Goal: Task Accomplishment & Management: Manage account settings

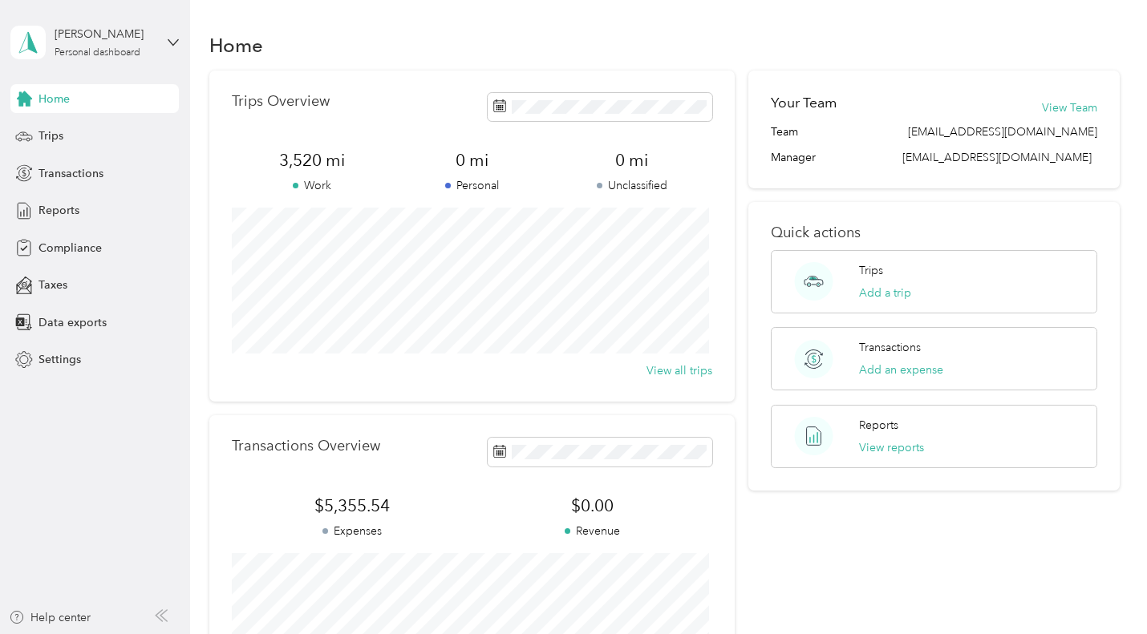
click at [50, 249] on span "Compliance" at bounding box center [69, 248] width 63 height 17
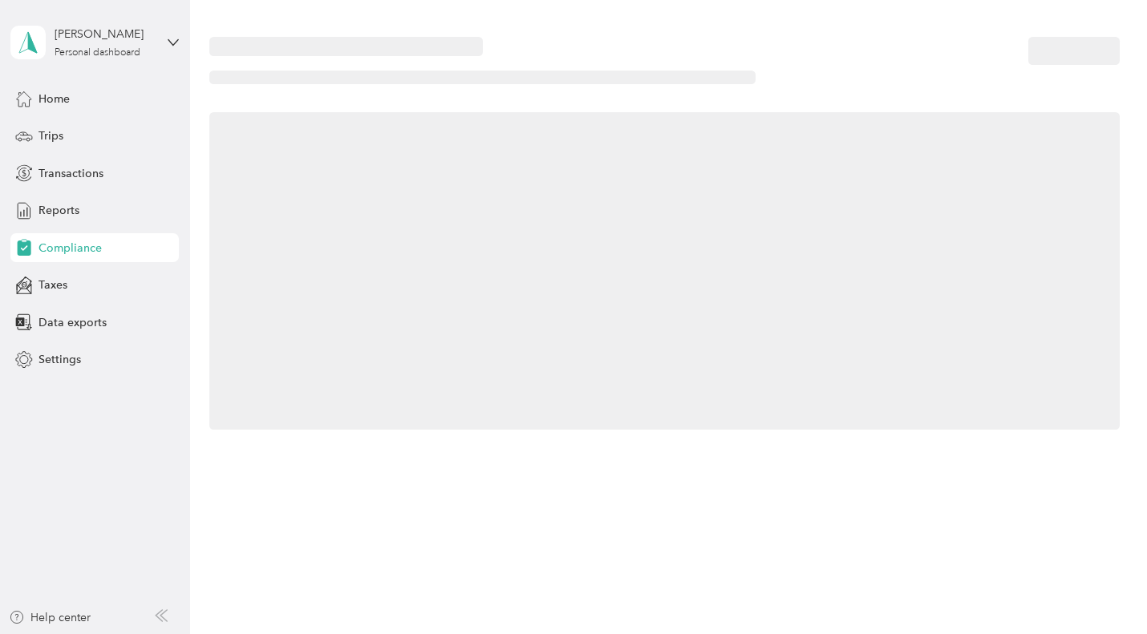
click at [47, 285] on span "Taxes" at bounding box center [52, 285] width 29 height 17
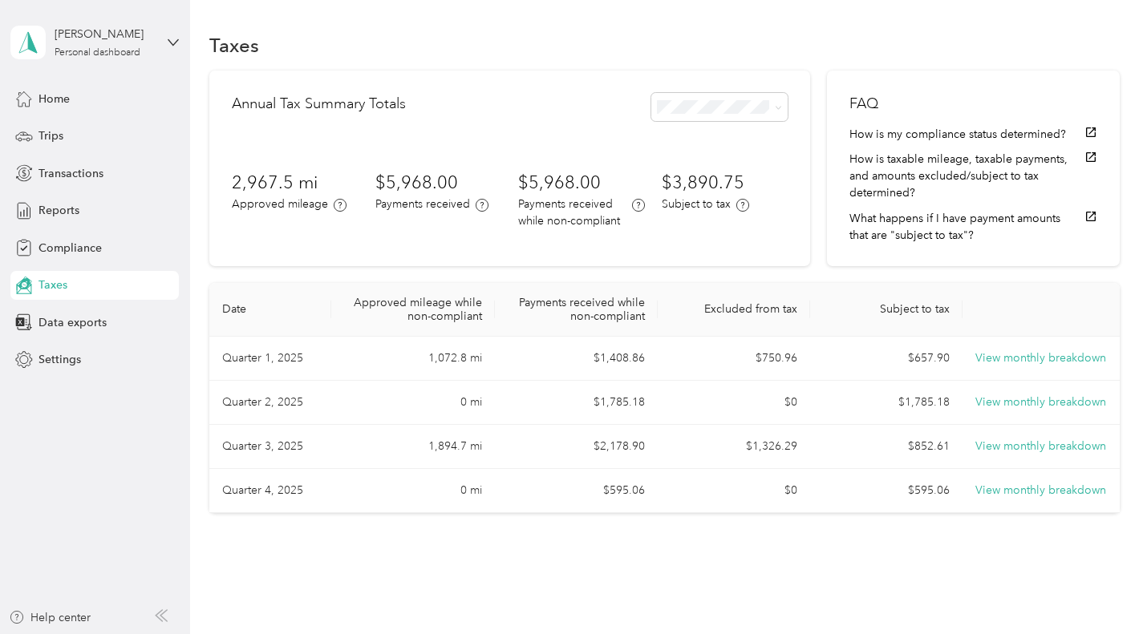
click at [51, 218] on span "Reports" at bounding box center [58, 210] width 41 height 17
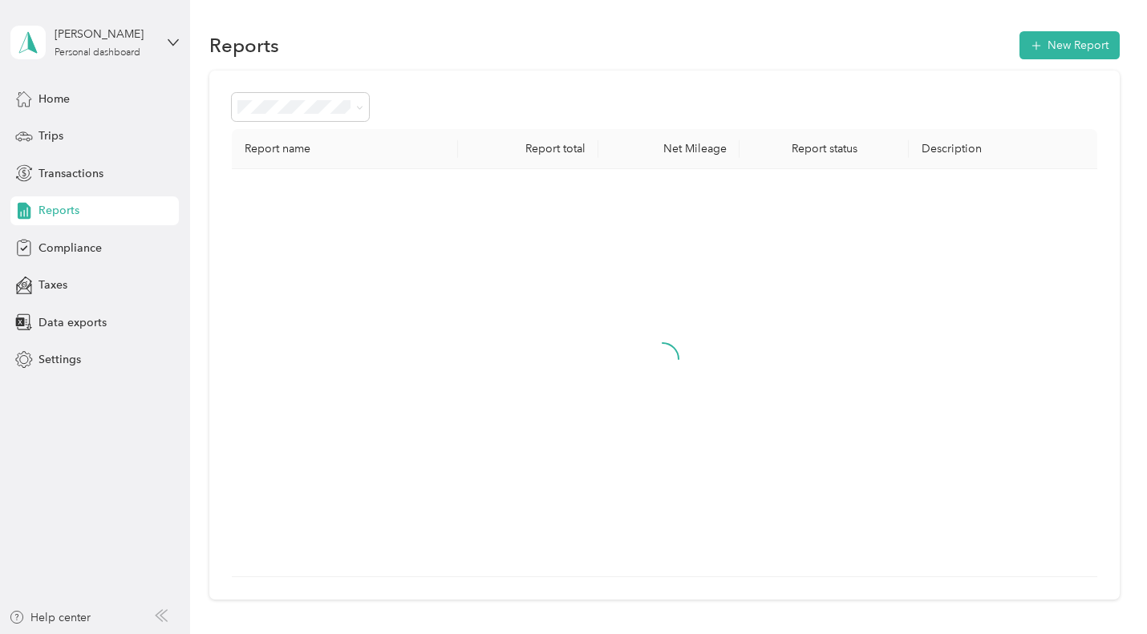
click at [62, 177] on span "Transactions" at bounding box center [70, 173] width 65 height 17
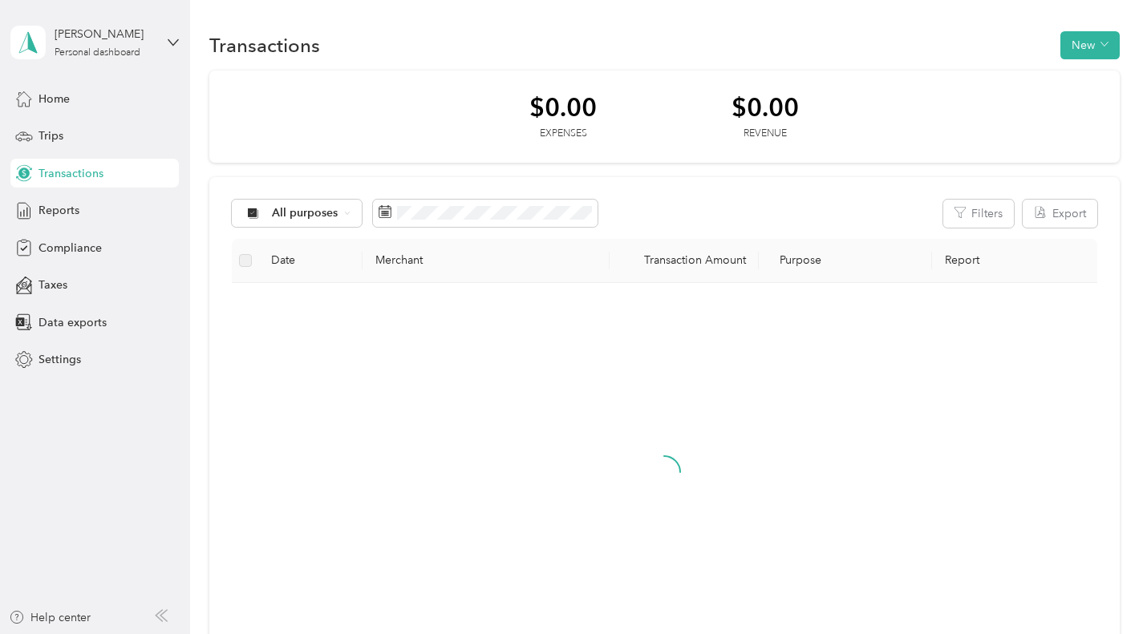
click at [40, 139] on span "Trips" at bounding box center [50, 136] width 25 height 17
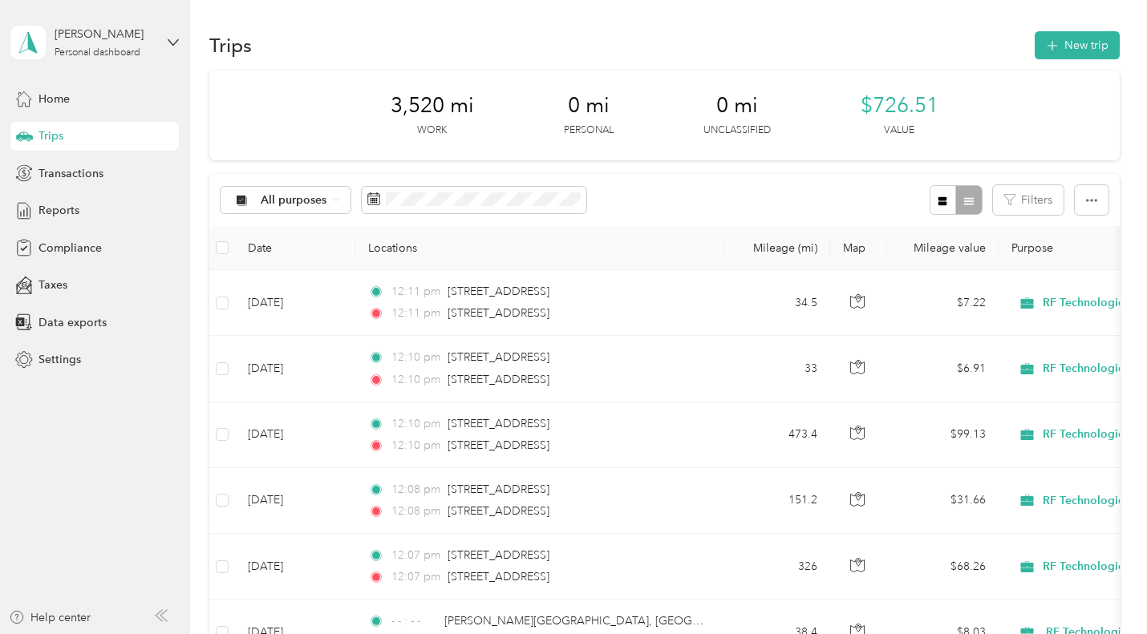
click at [52, 212] on span "Reports" at bounding box center [58, 210] width 41 height 17
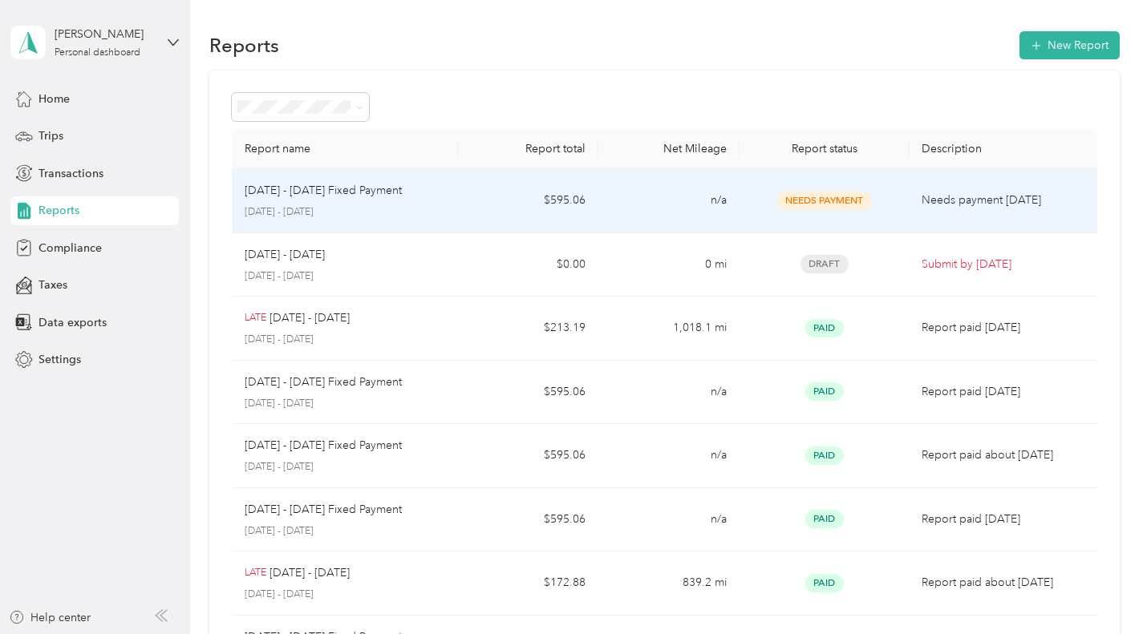
click at [991, 206] on p "Needs payment [DATE]" at bounding box center [1002, 201] width 162 height 18
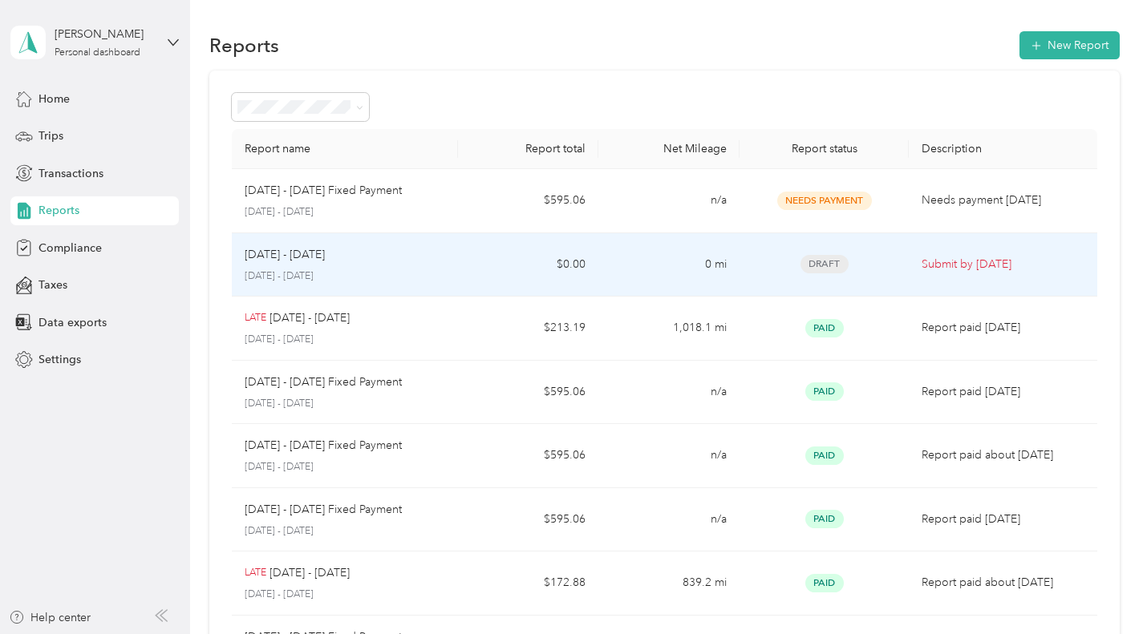
click at [984, 269] on p "Submit by [DATE]" at bounding box center [1002, 265] width 162 height 18
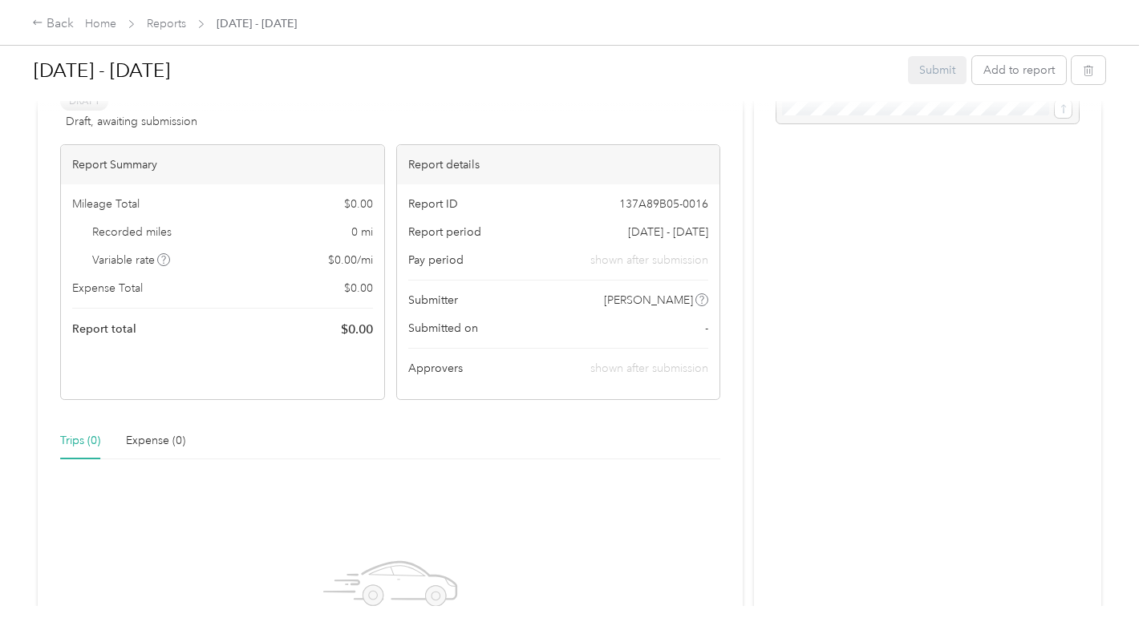
scroll to position [241, 0]
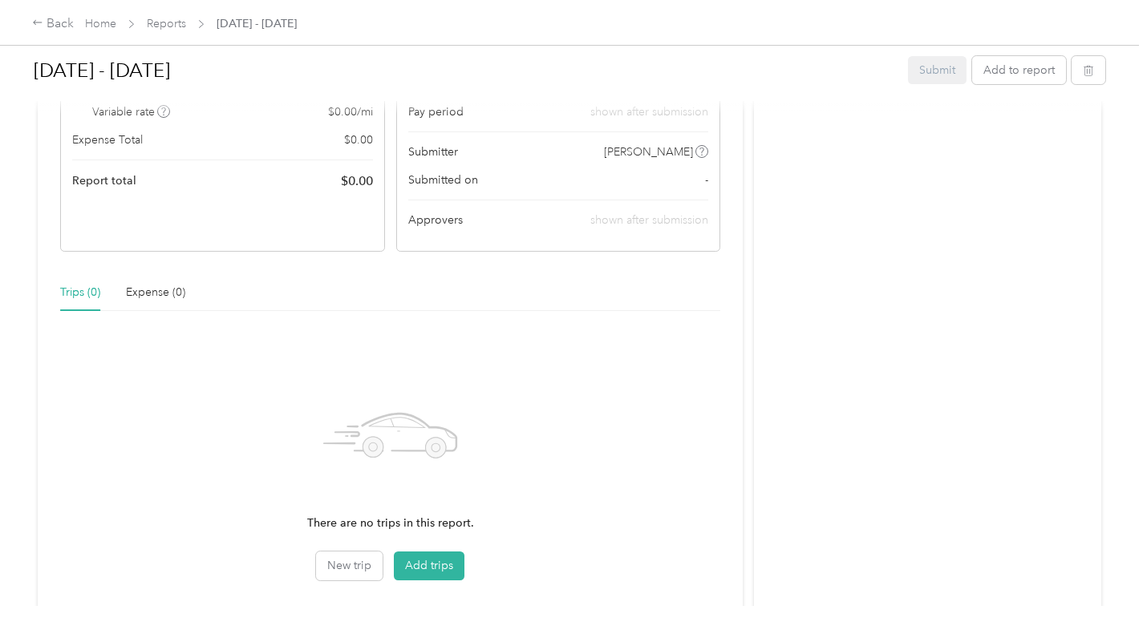
click at [417, 561] on button "Add trips" at bounding box center [429, 566] width 71 height 29
